Goal: Task Accomplishment & Management: Use online tool/utility

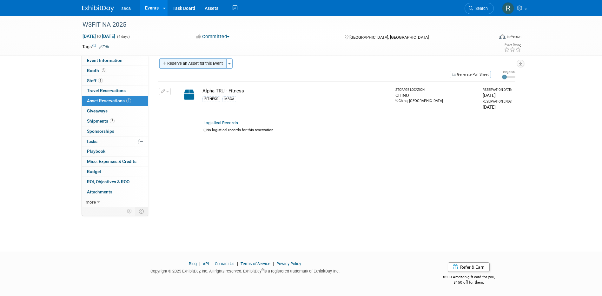
click at [190, 63] on button "Reserve an Asset for this Event" at bounding box center [192, 63] width 67 height 10
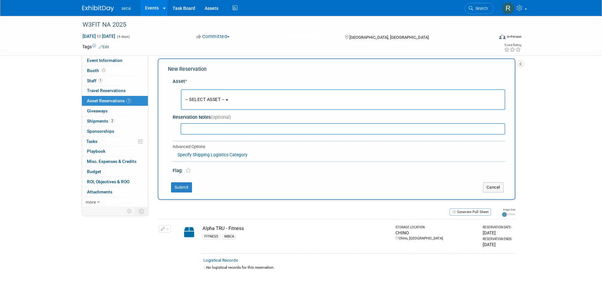
scroll to position [6, 0]
click at [208, 100] on span "-- SELECT ASSET --" at bounding box center [204, 98] width 39 height 5
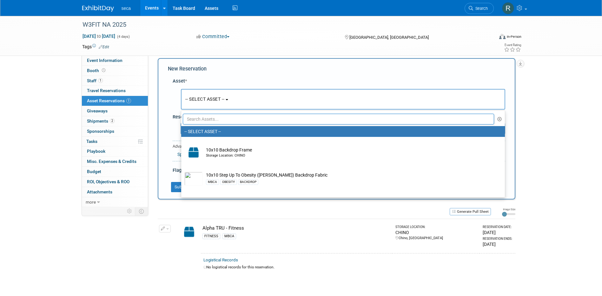
click at [203, 121] on input "text" at bounding box center [339, 119] width 312 height 11
click at [162, 87] on div "New Reservation Asset * -- SELECT ASSET -- <table style='display: inline-block;…" at bounding box center [337, 128] width 358 height 141
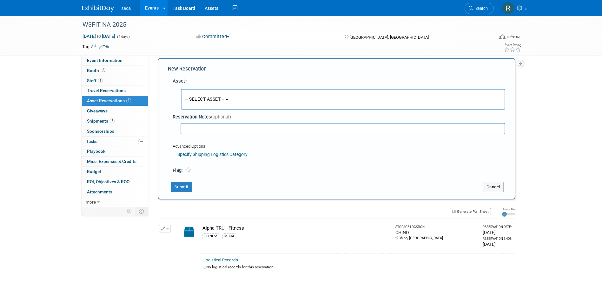
click at [207, 100] on span "-- SELECT ASSET --" at bounding box center [204, 98] width 39 height 5
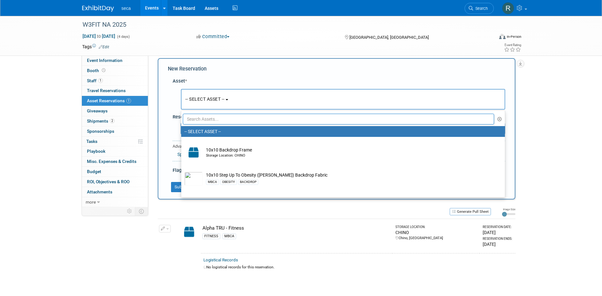
click at [207, 119] on input "text" at bounding box center [339, 119] width 312 height 11
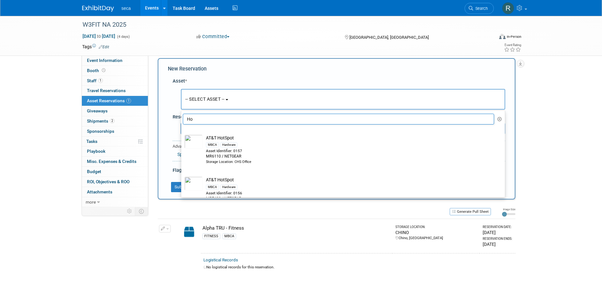
type input "H"
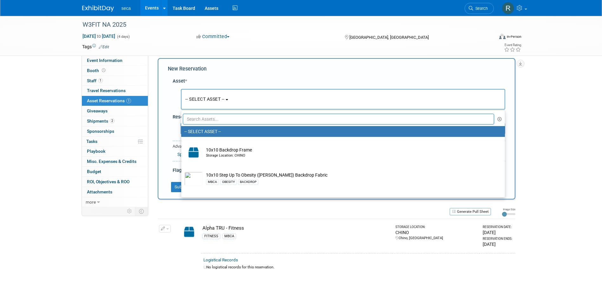
click at [567, 86] on div "W3FIT NA 2025 [DATE] to [DATE] (4 days) [DATE] to [DATE] Committed Committed Co…" at bounding box center [301, 149] width 602 height 278
